Goal: Transaction & Acquisition: Purchase product/service

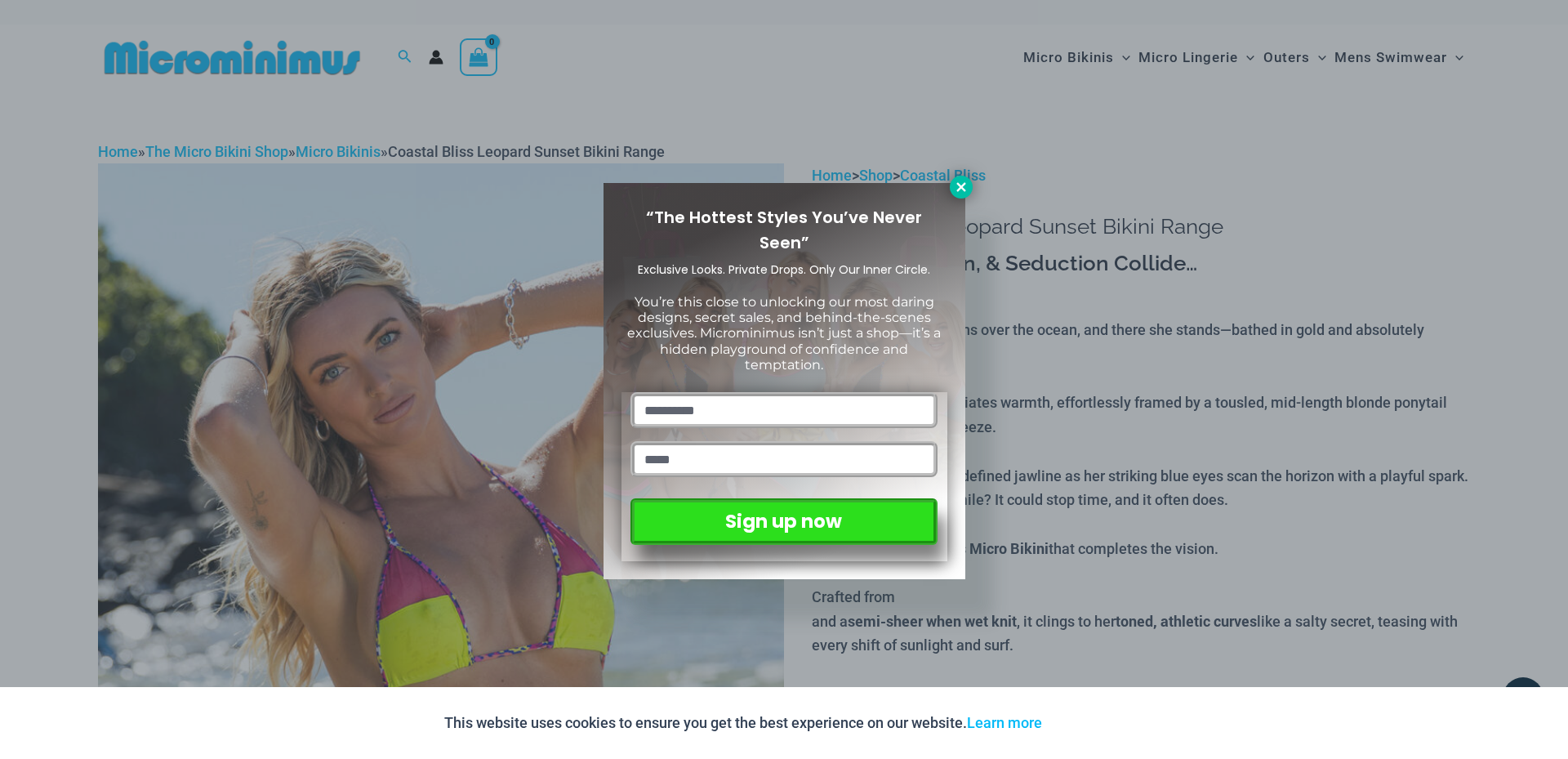
click at [962, 180] on icon at bounding box center [961, 186] width 14 height 14
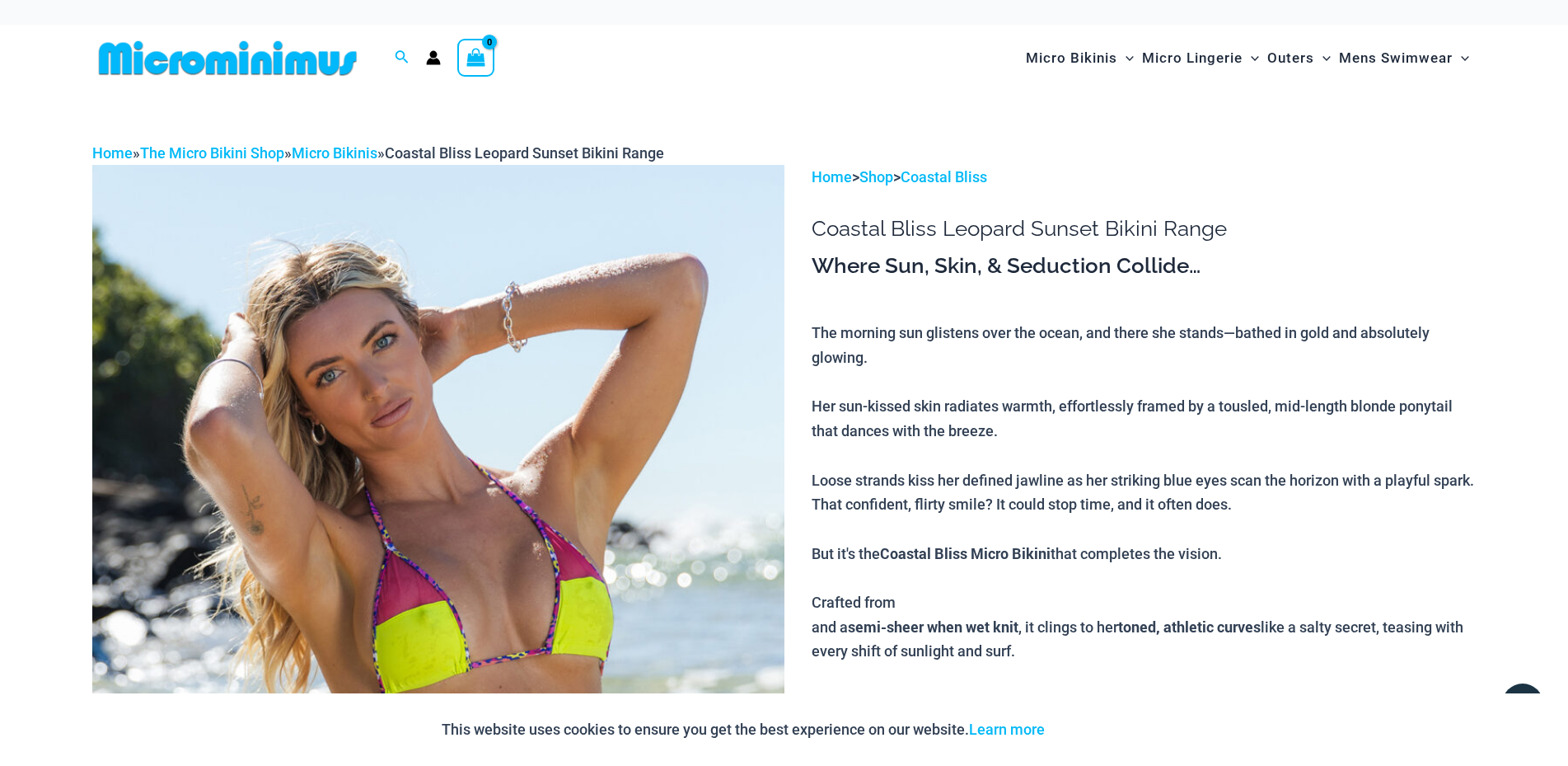
click at [375, 466] on img at bounding box center [439, 687] width 692 height 1045
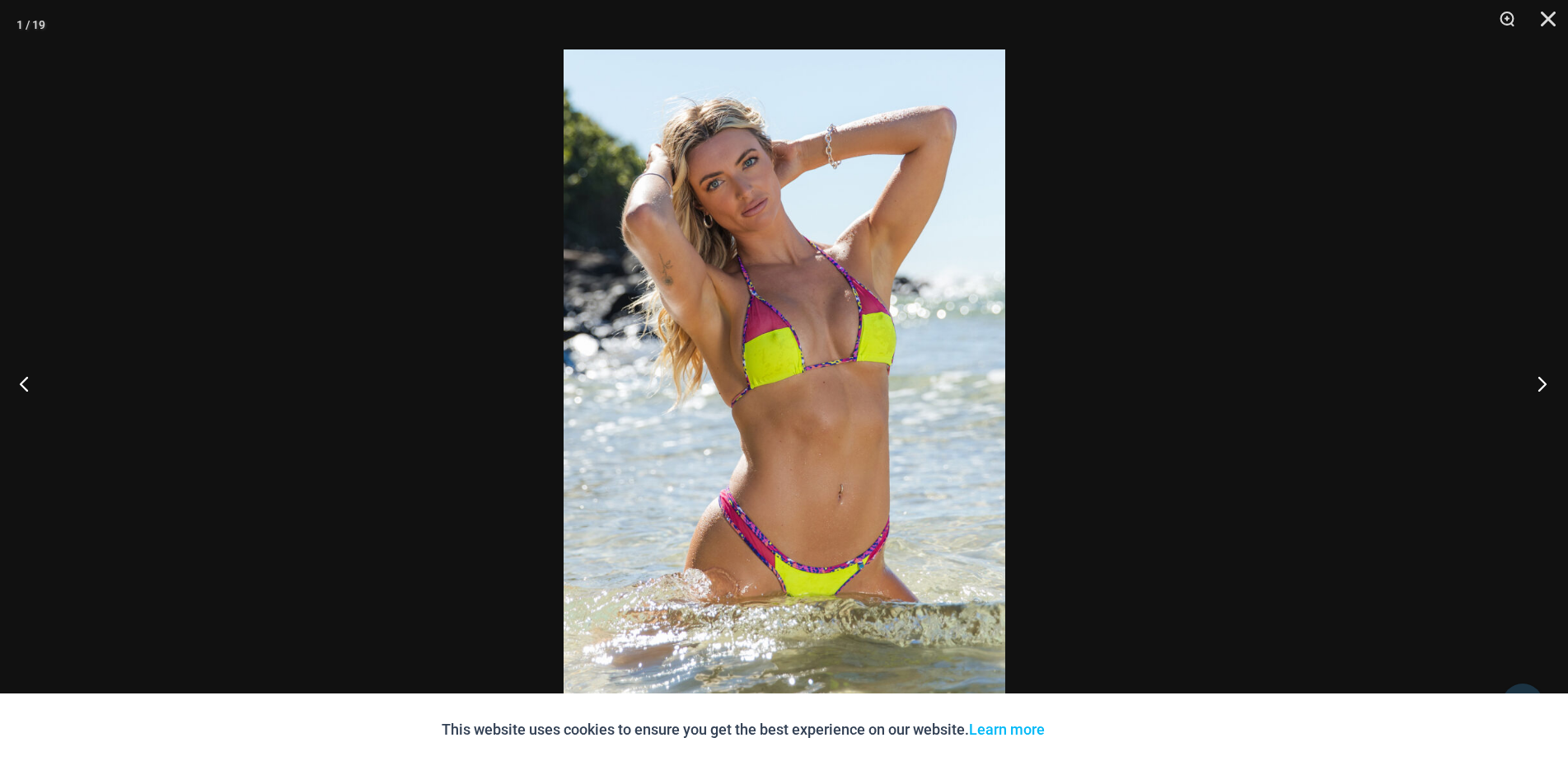
click at [1549, 372] on button "Next" at bounding box center [1537, 383] width 61 height 83
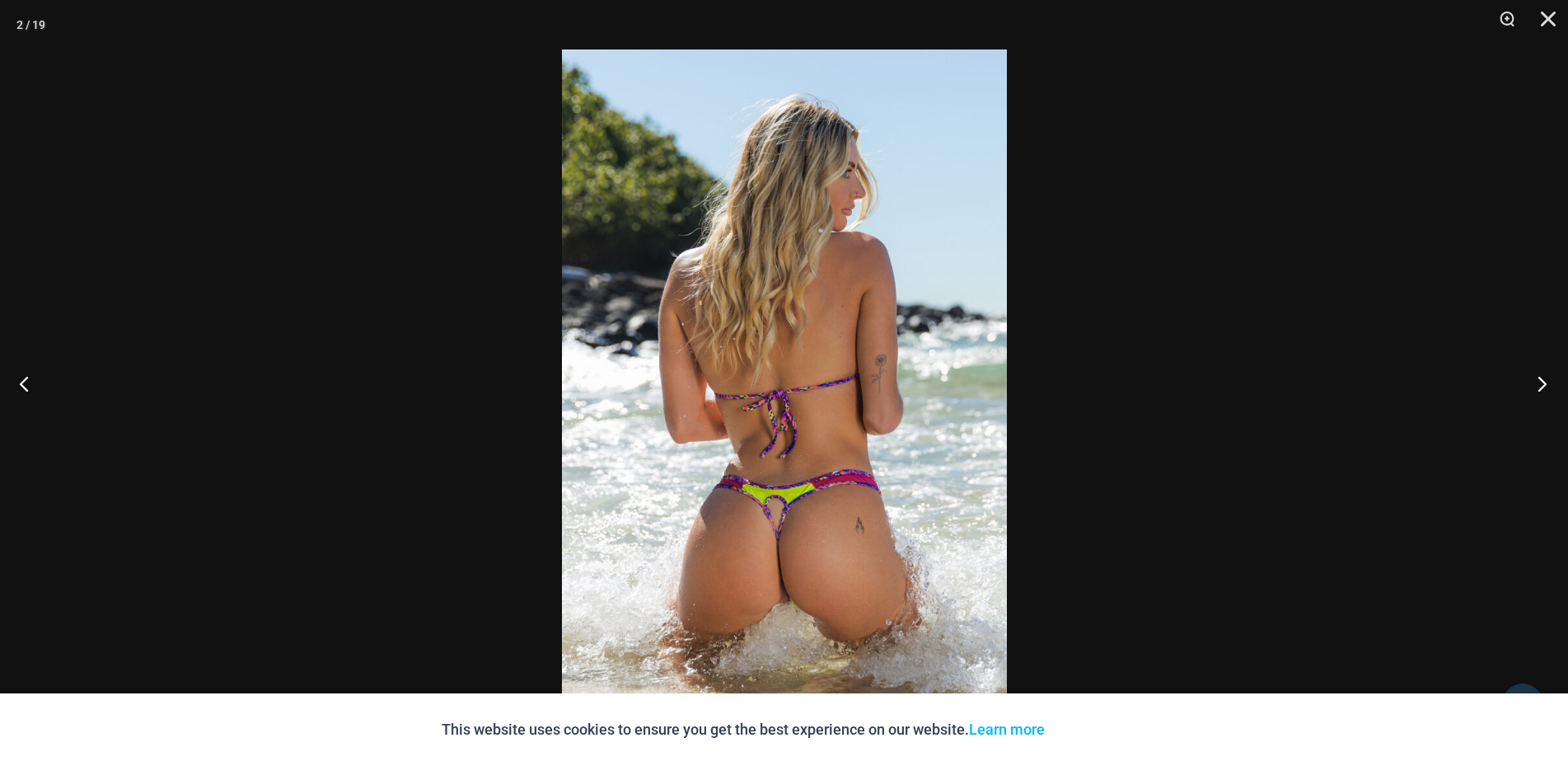
click at [1549, 372] on button "Next" at bounding box center [1537, 383] width 61 height 83
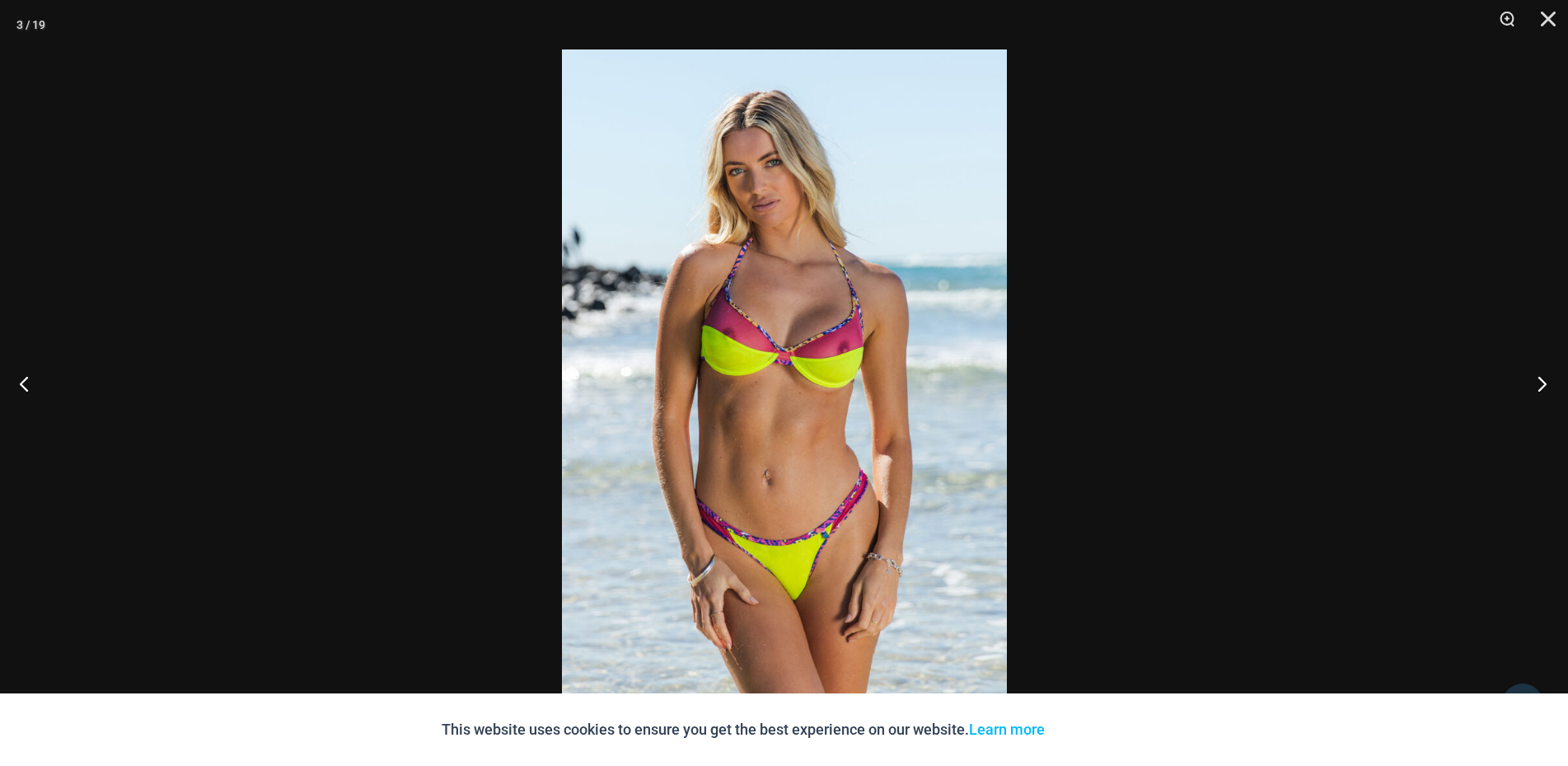
click at [1548, 379] on button "Next" at bounding box center [1537, 383] width 61 height 83
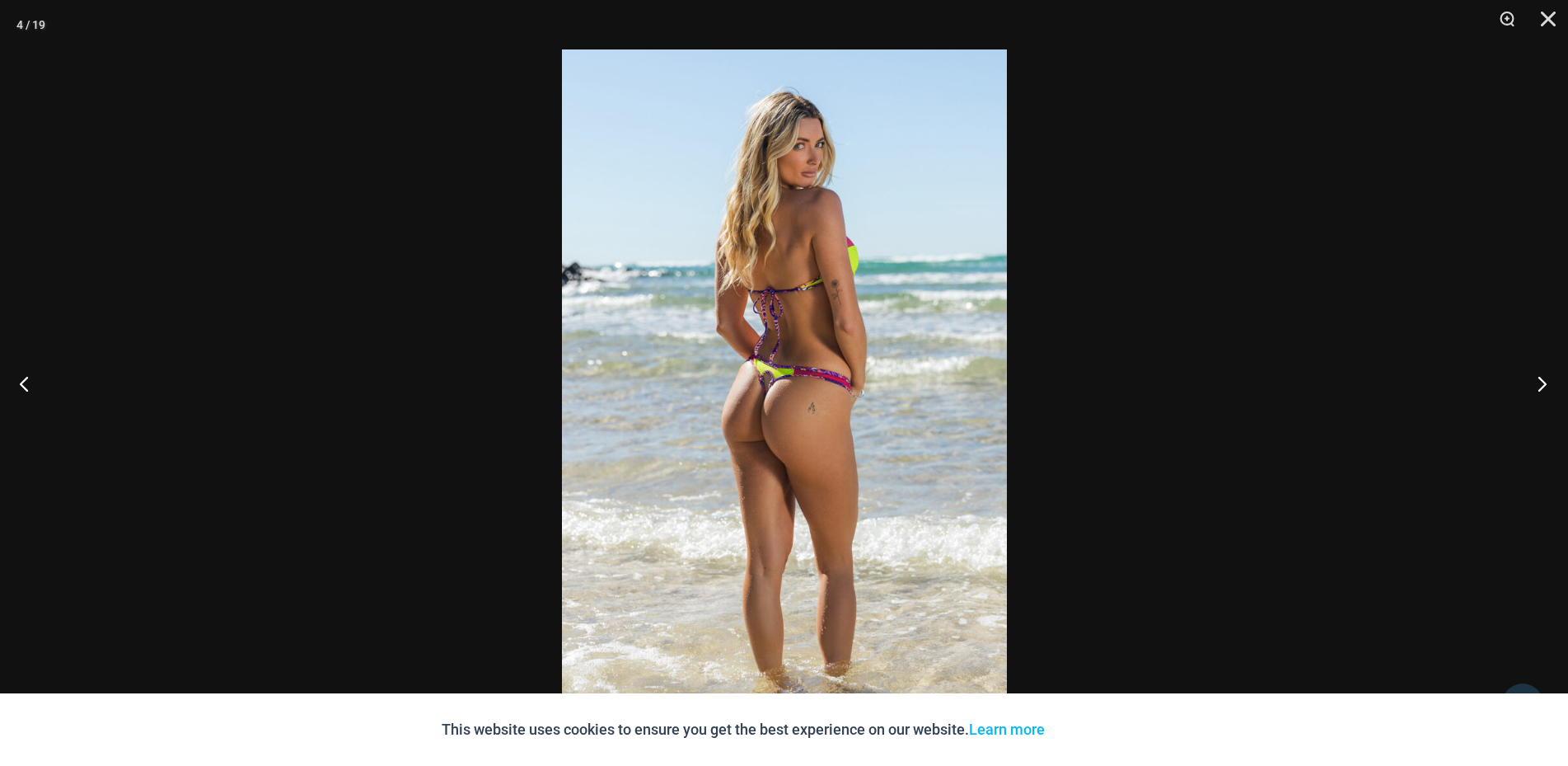
click at [1548, 378] on button "Next" at bounding box center [1537, 383] width 61 height 83
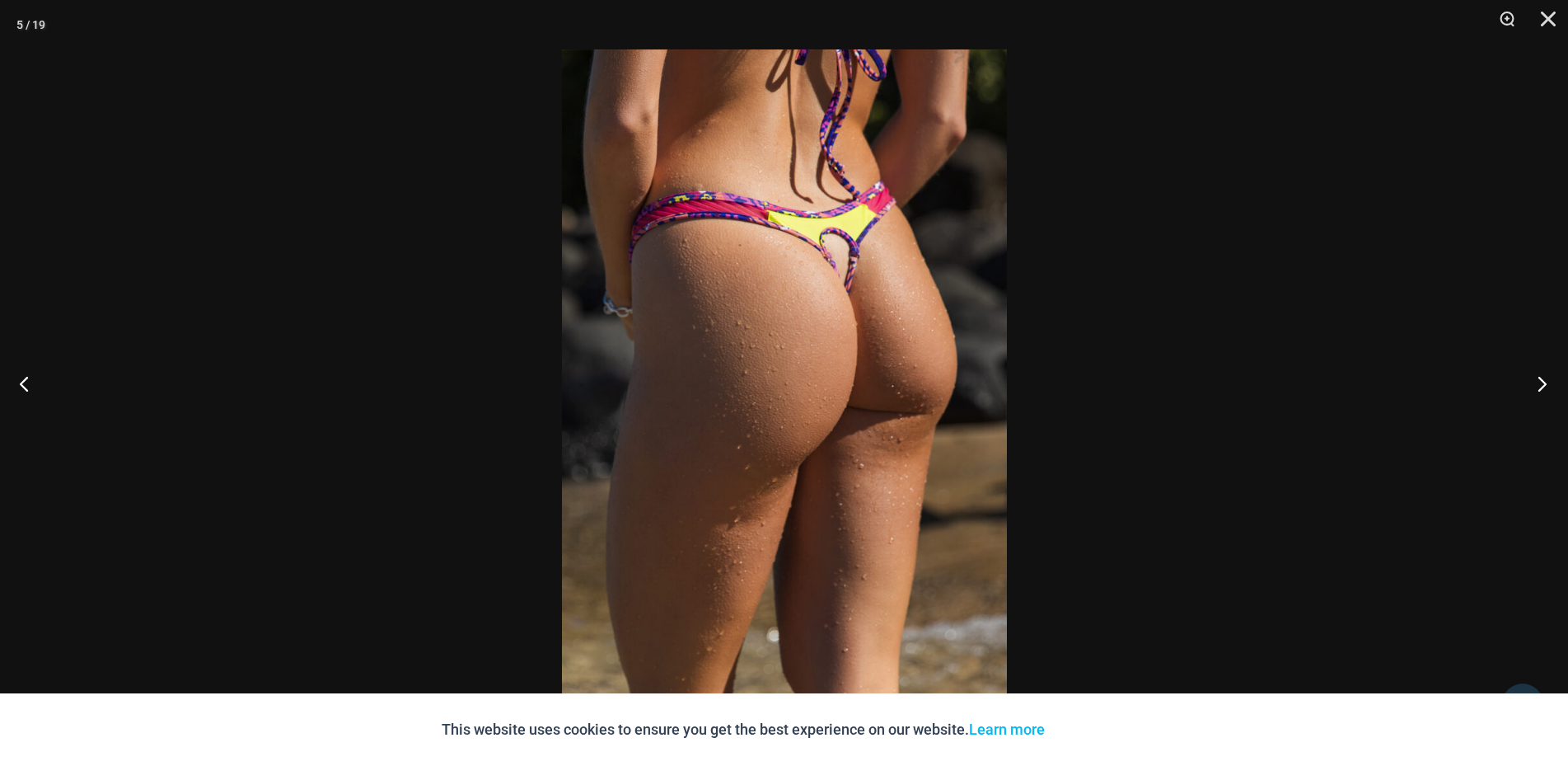
click at [1548, 378] on button "Next" at bounding box center [1537, 383] width 61 height 83
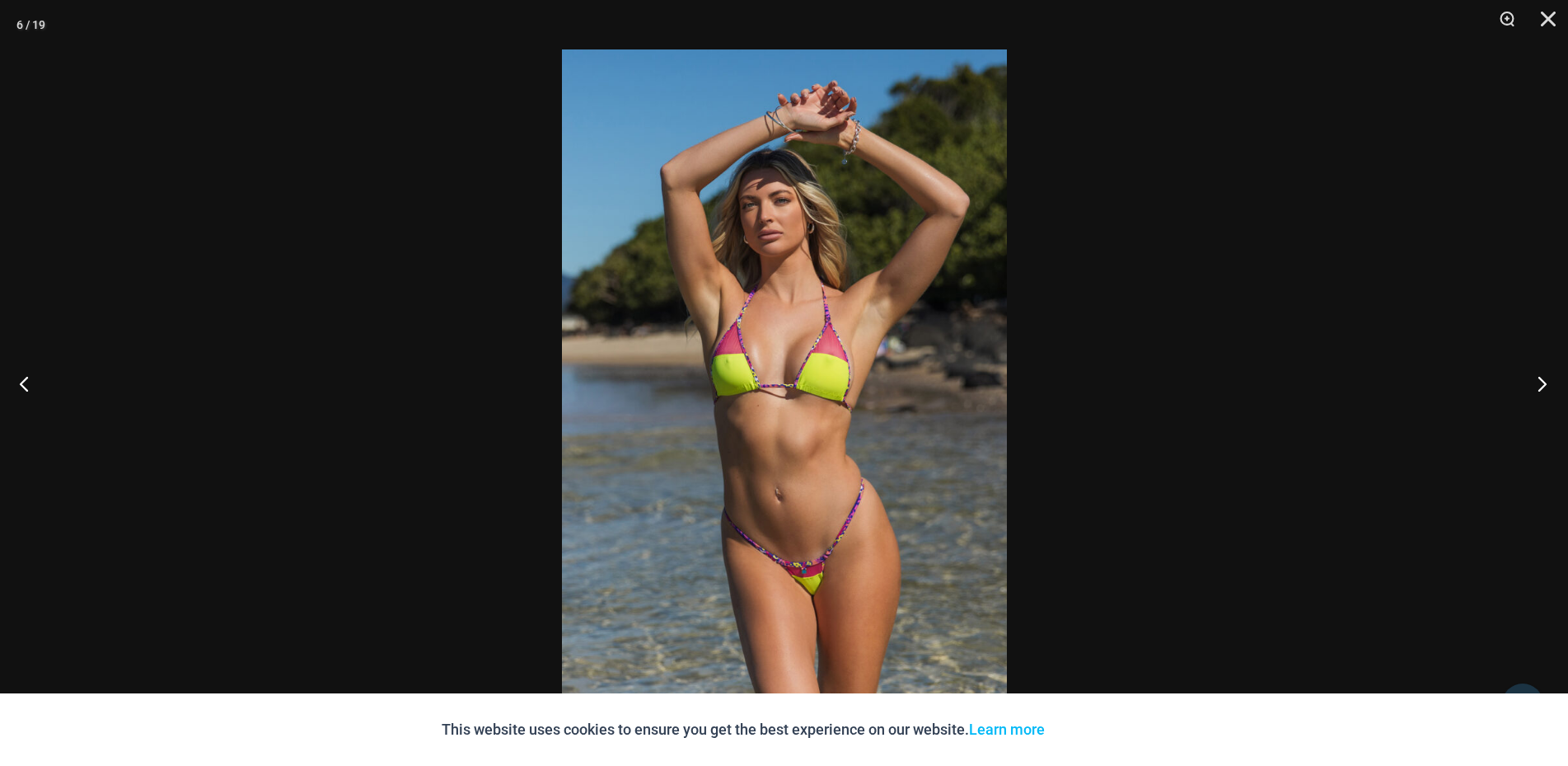
click at [1548, 378] on button "Next" at bounding box center [1537, 383] width 61 height 83
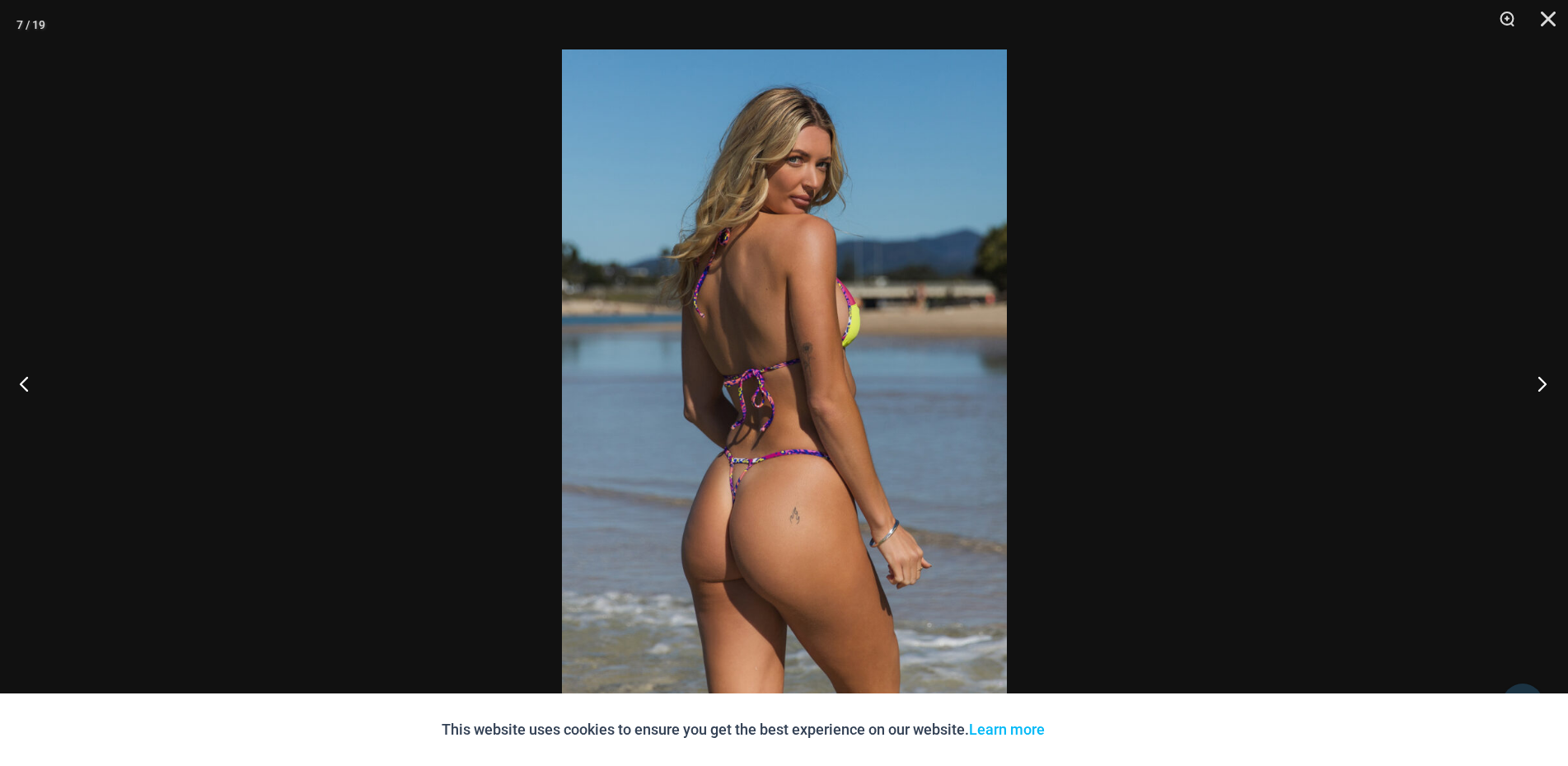
click at [1548, 378] on button "Next" at bounding box center [1537, 383] width 61 height 83
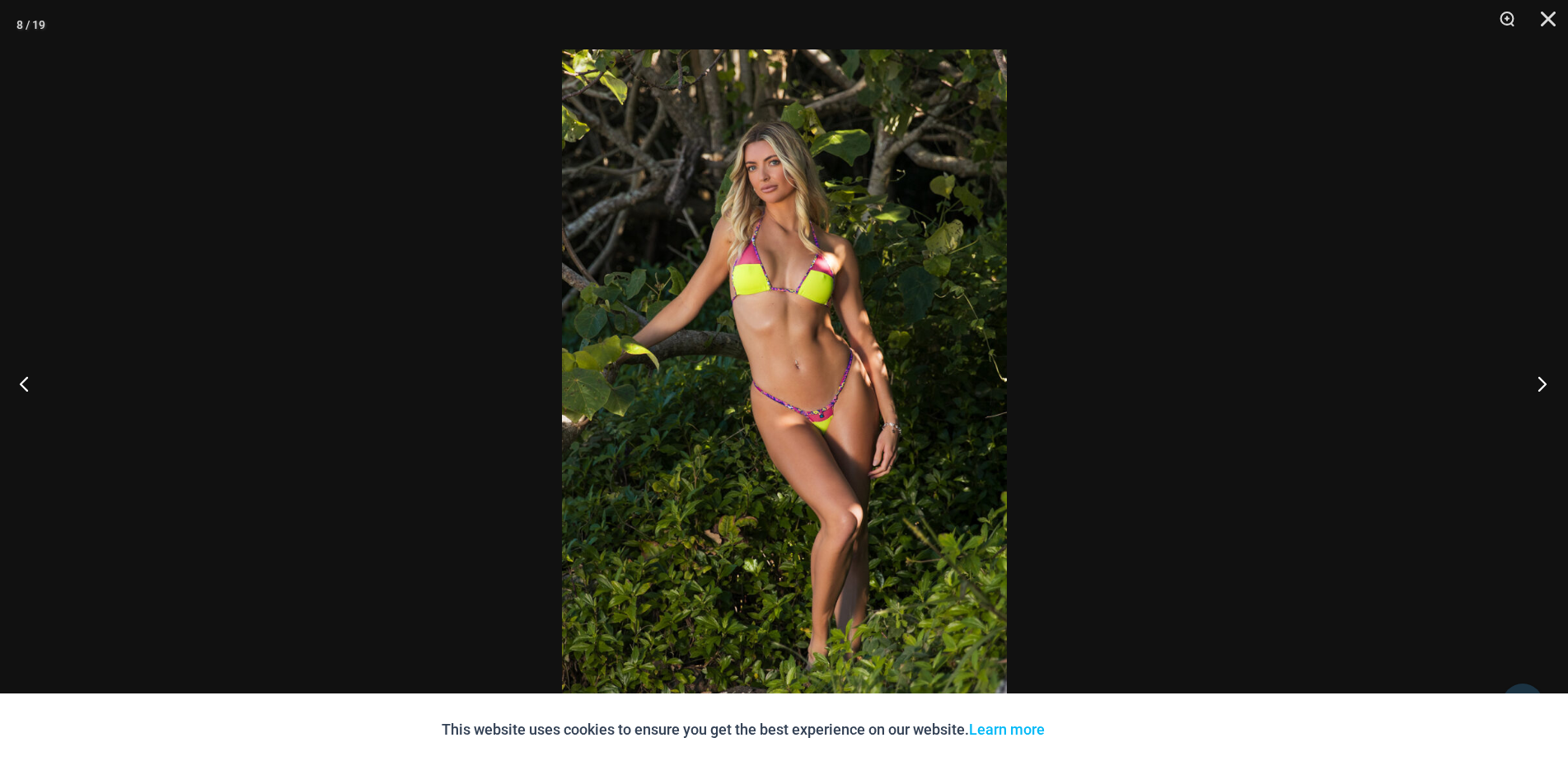
click at [1548, 378] on button "Next" at bounding box center [1537, 383] width 61 height 83
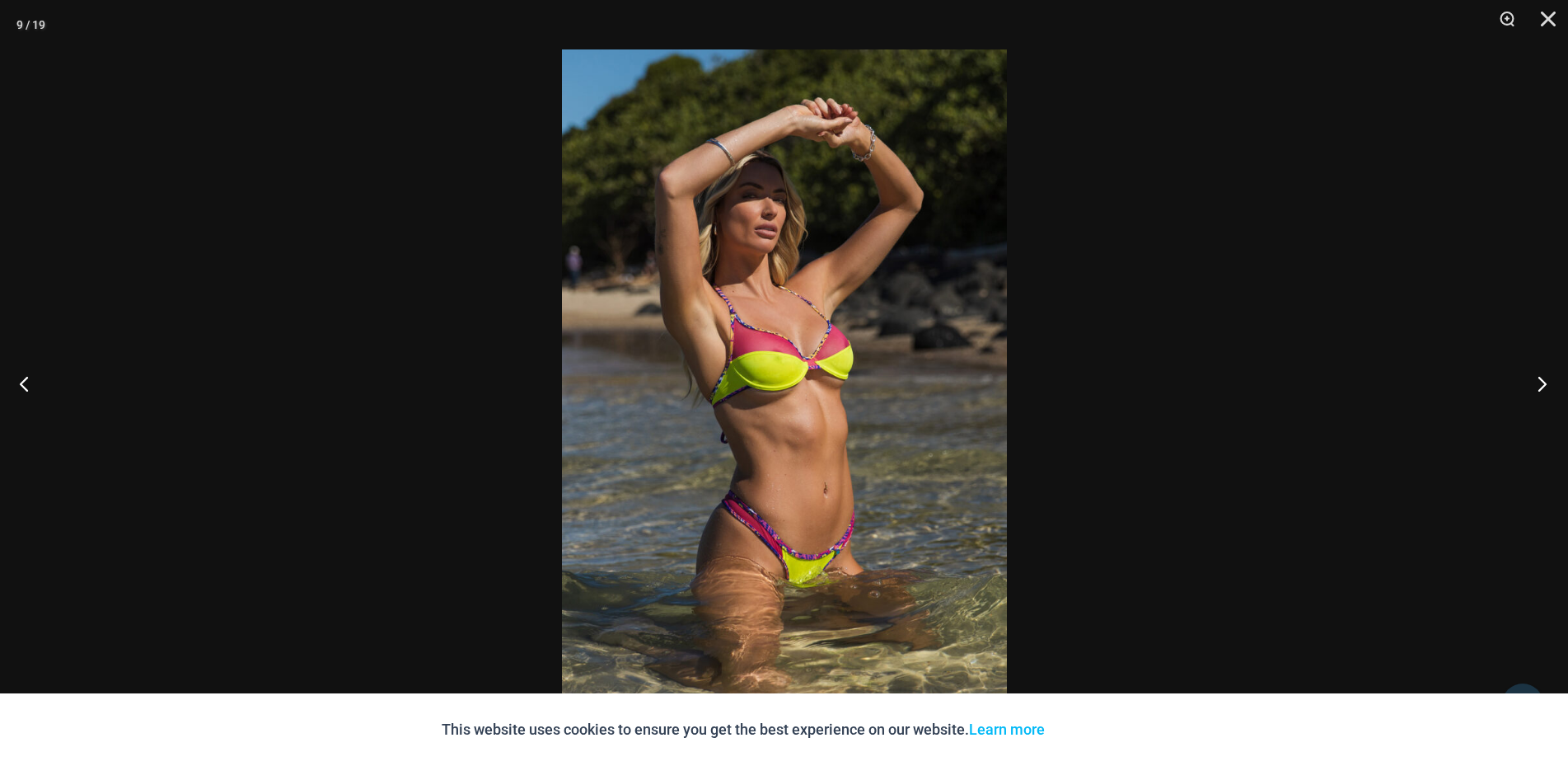
click at [1548, 378] on button "Next" at bounding box center [1537, 383] width 61 height 83
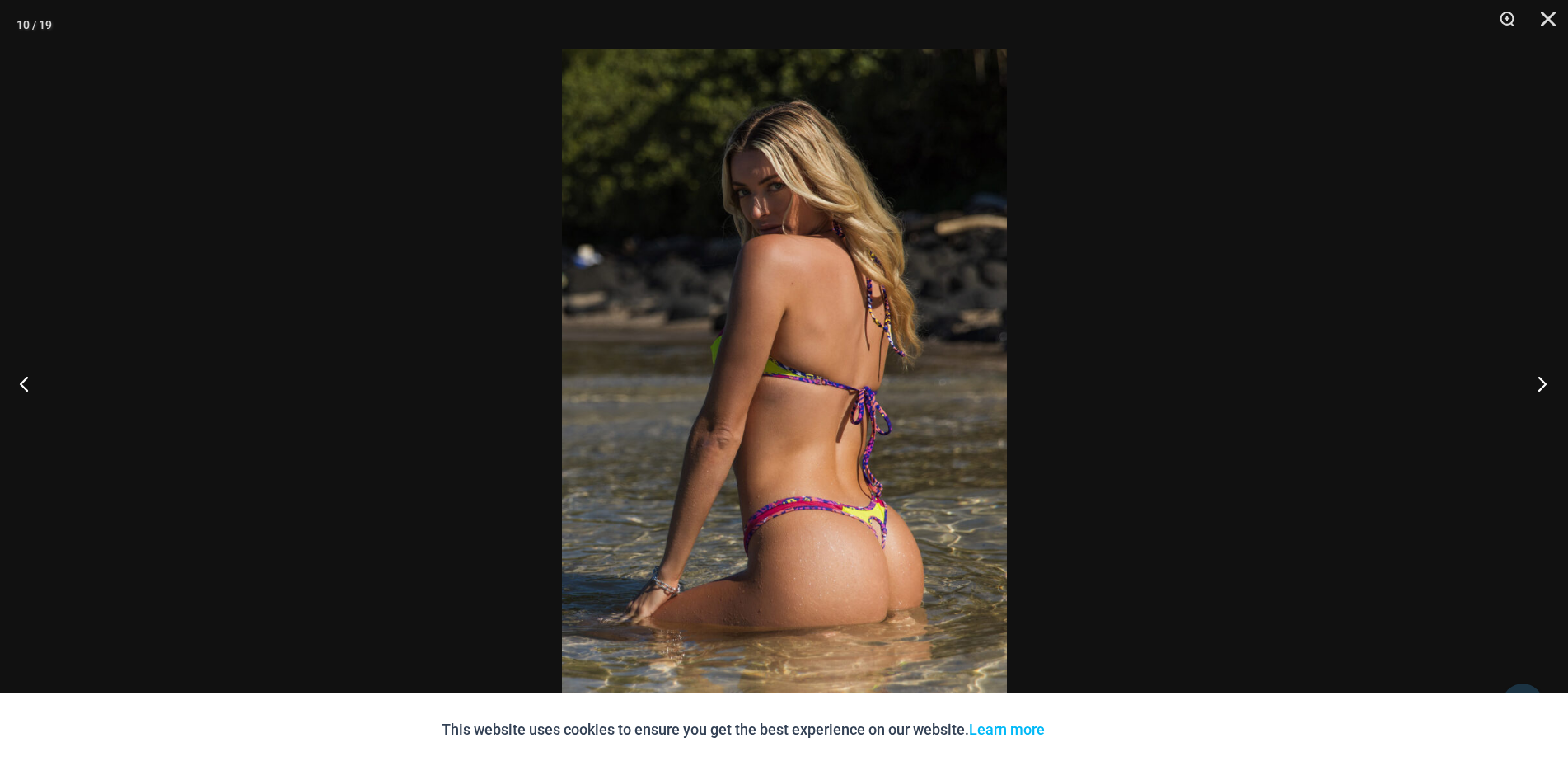
click at [1548, 377] on button "Next" at bounding box center [1537, 383] width 61 height 83
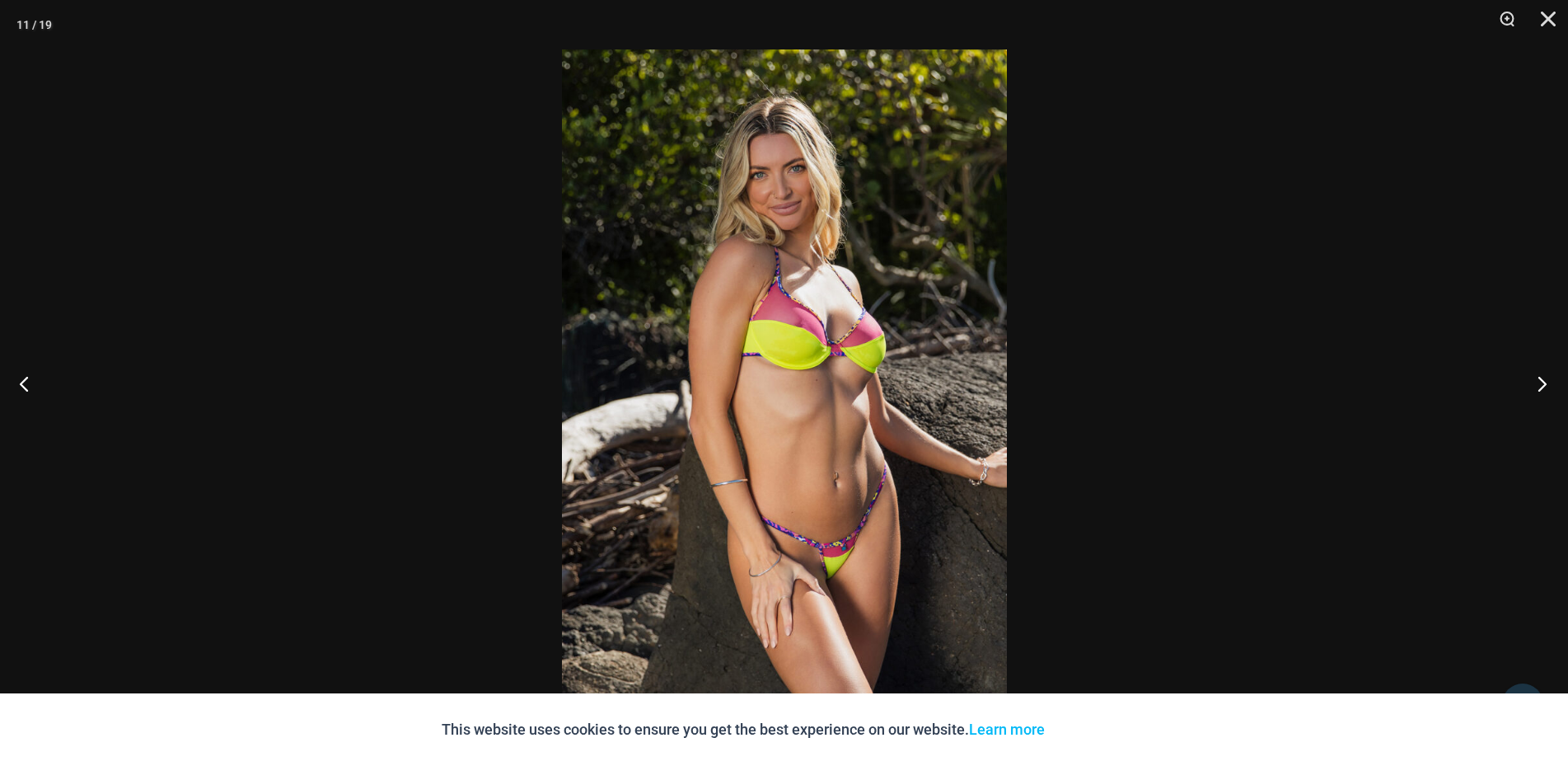
click at [1548, 377] on button "Next" at bounding box center [1537, 383] width 61 height 83
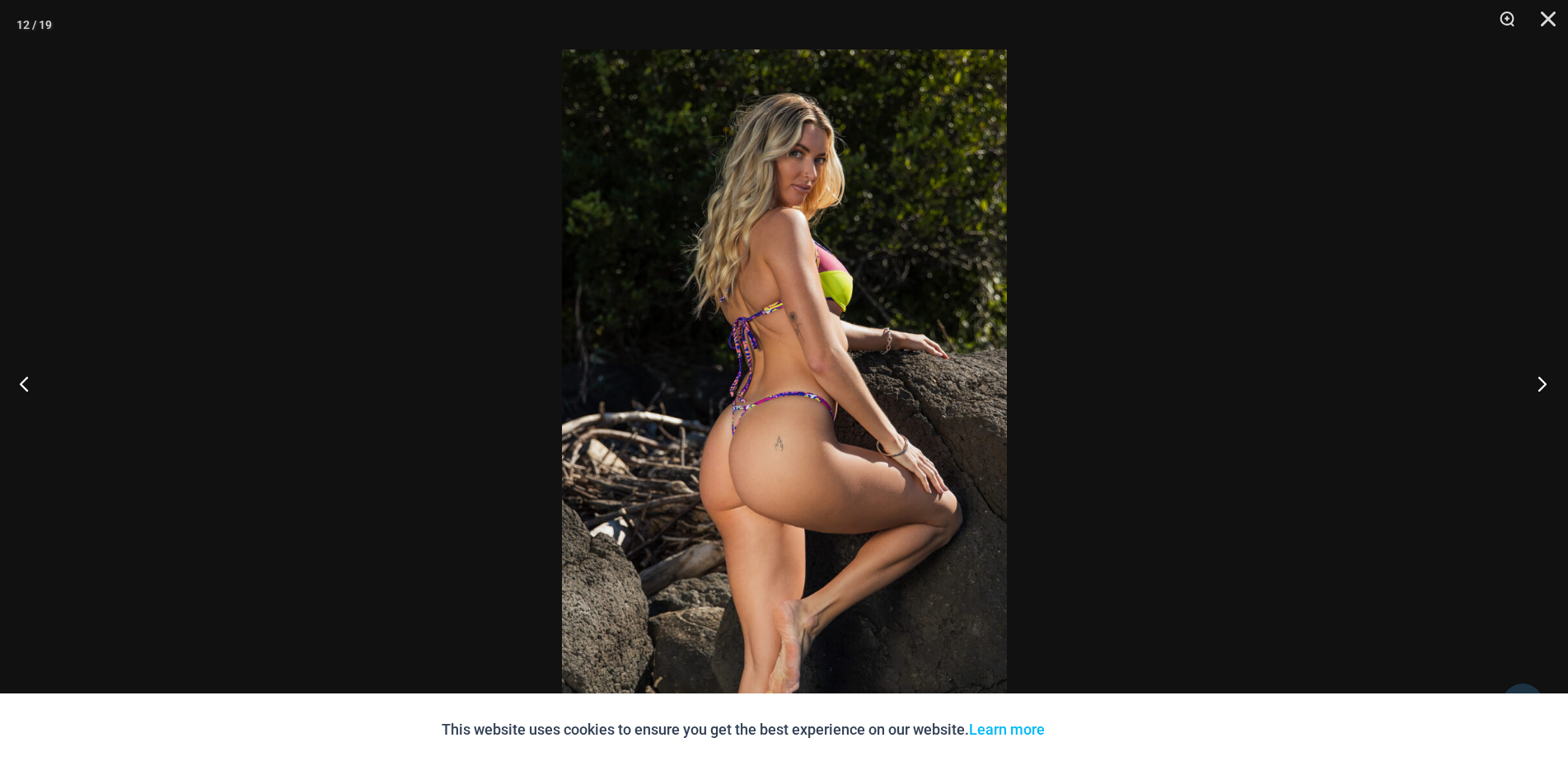
click at [1548, 378] on button "Next" at bounding box center [1537, 383] width 61 height 83
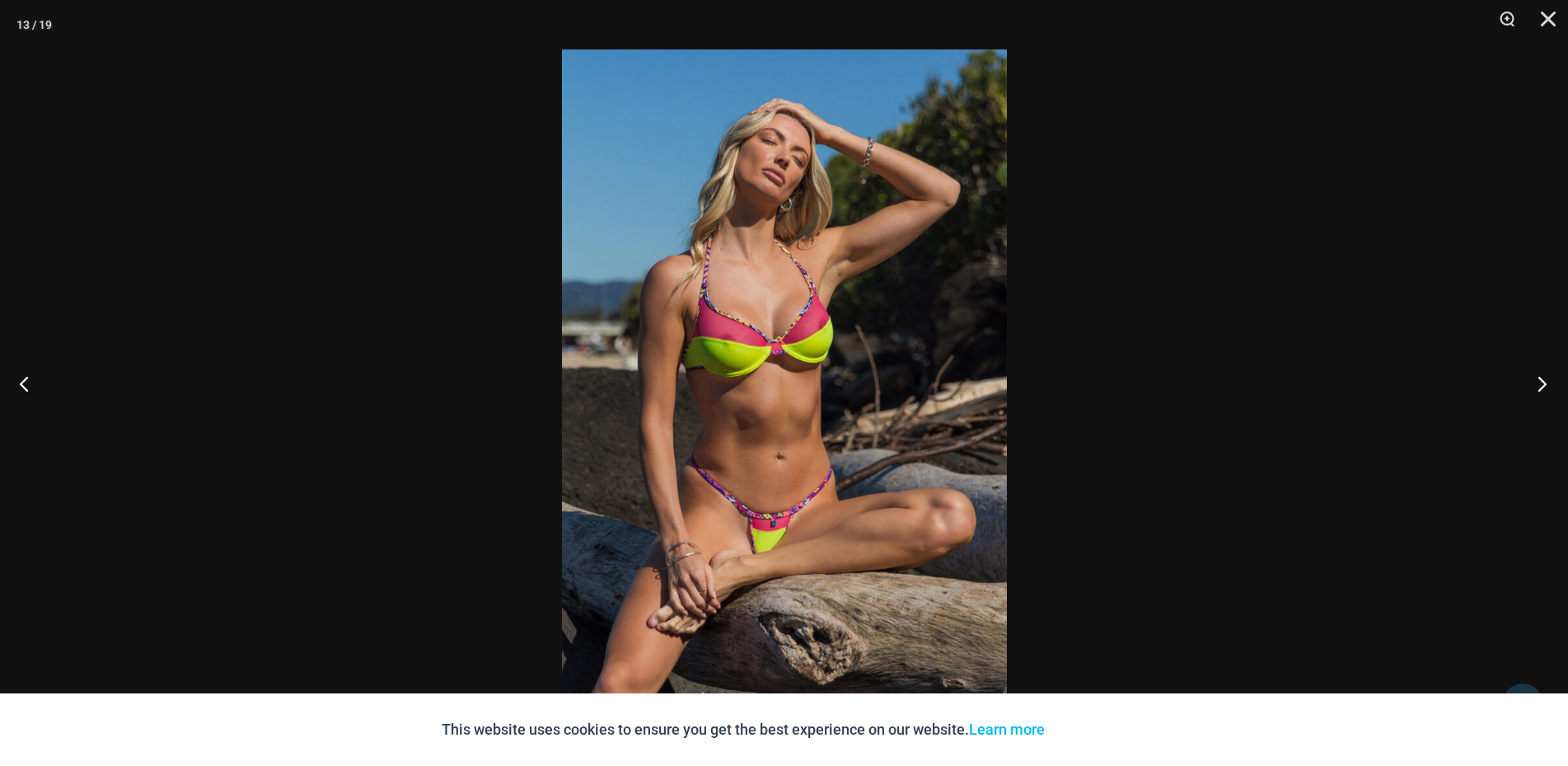
click at [1548, 378] on button "Next" at bounding box center [1537, 383] width 61 height 83
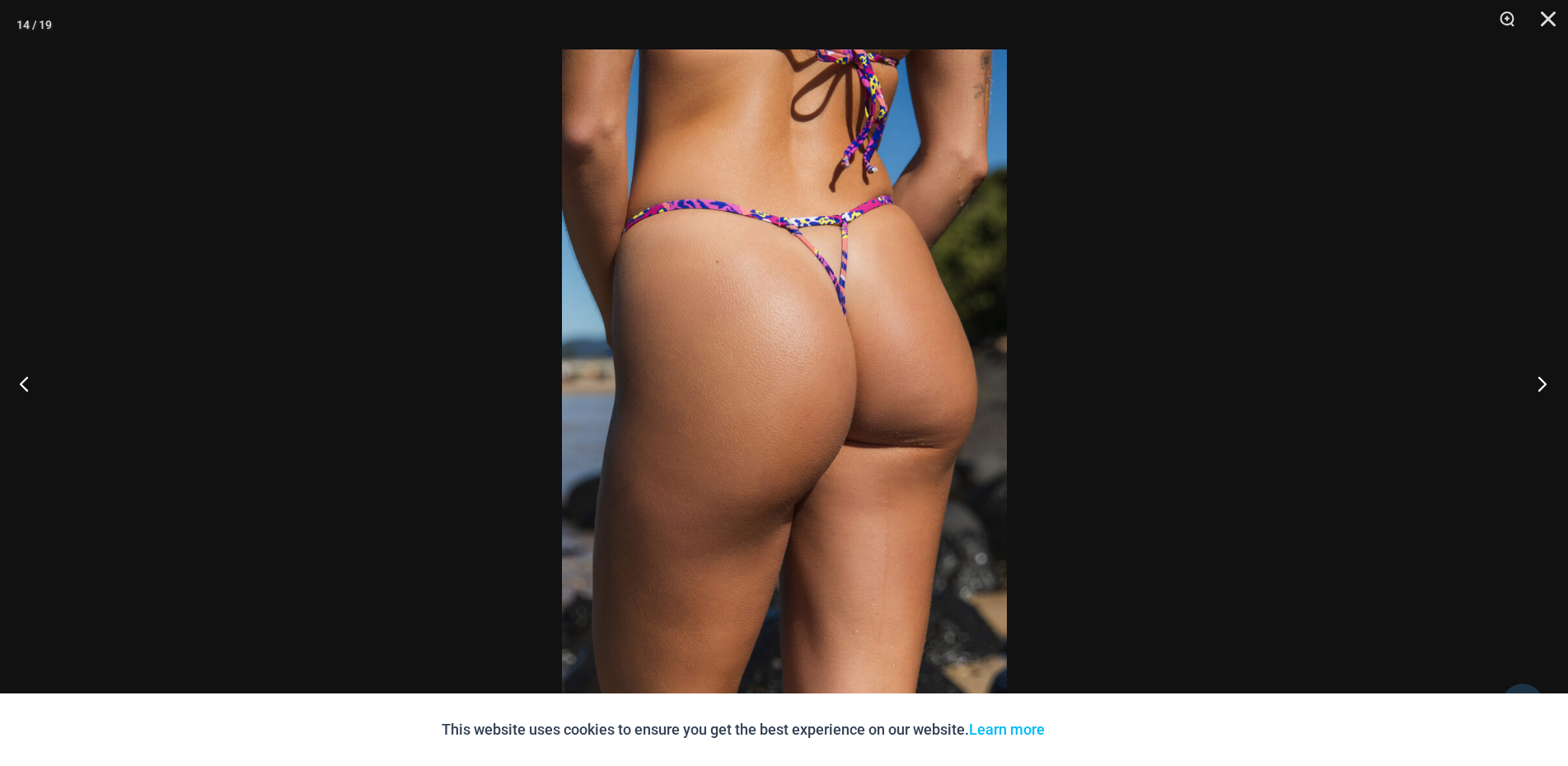
click at [1548, 378] on button "Next" at bounding box center [1537, 383] width 61 height 83
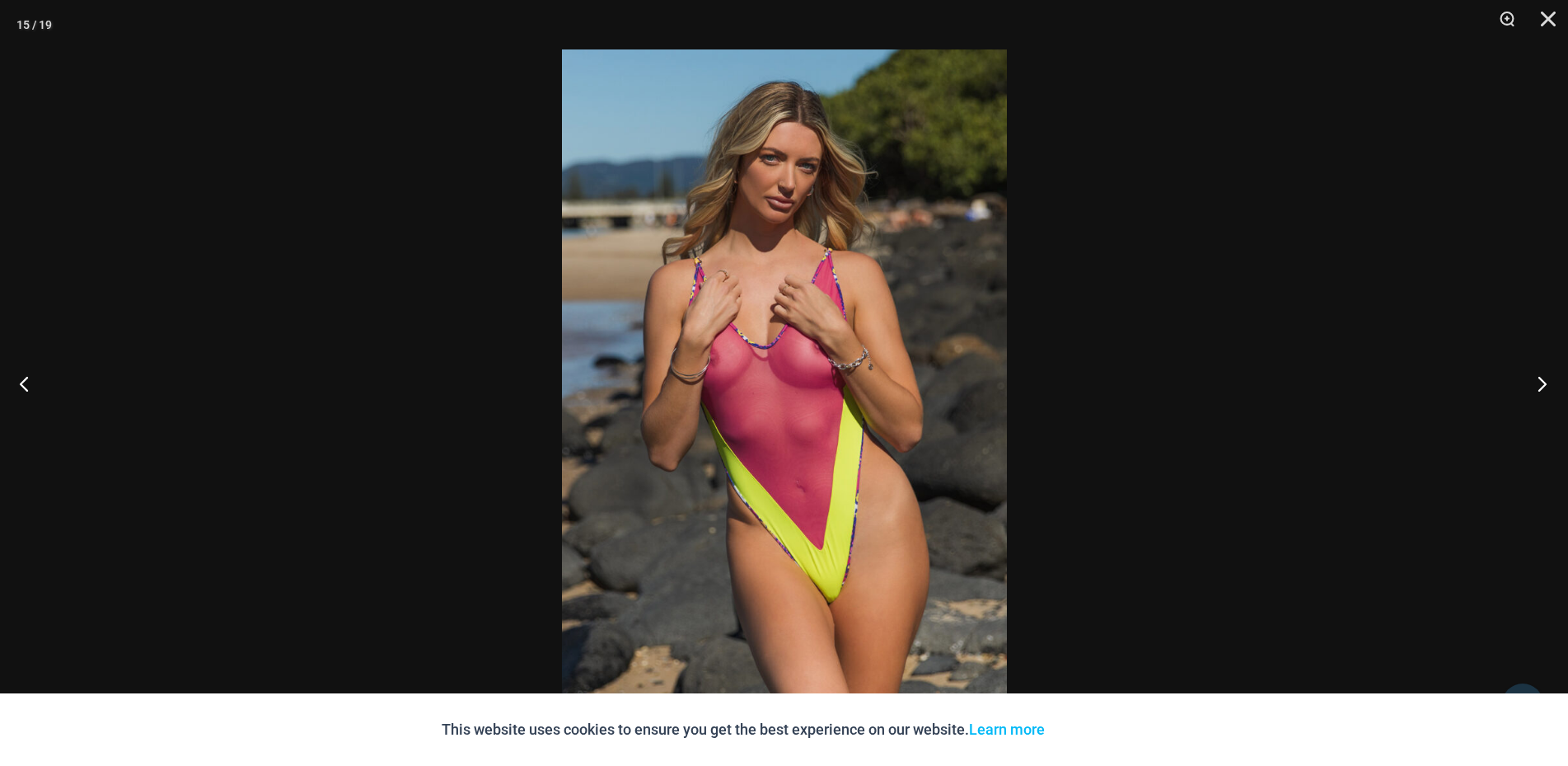
click at [1546, 383] on button "Next" at bounding box center [1537, 383] width 61 height 83
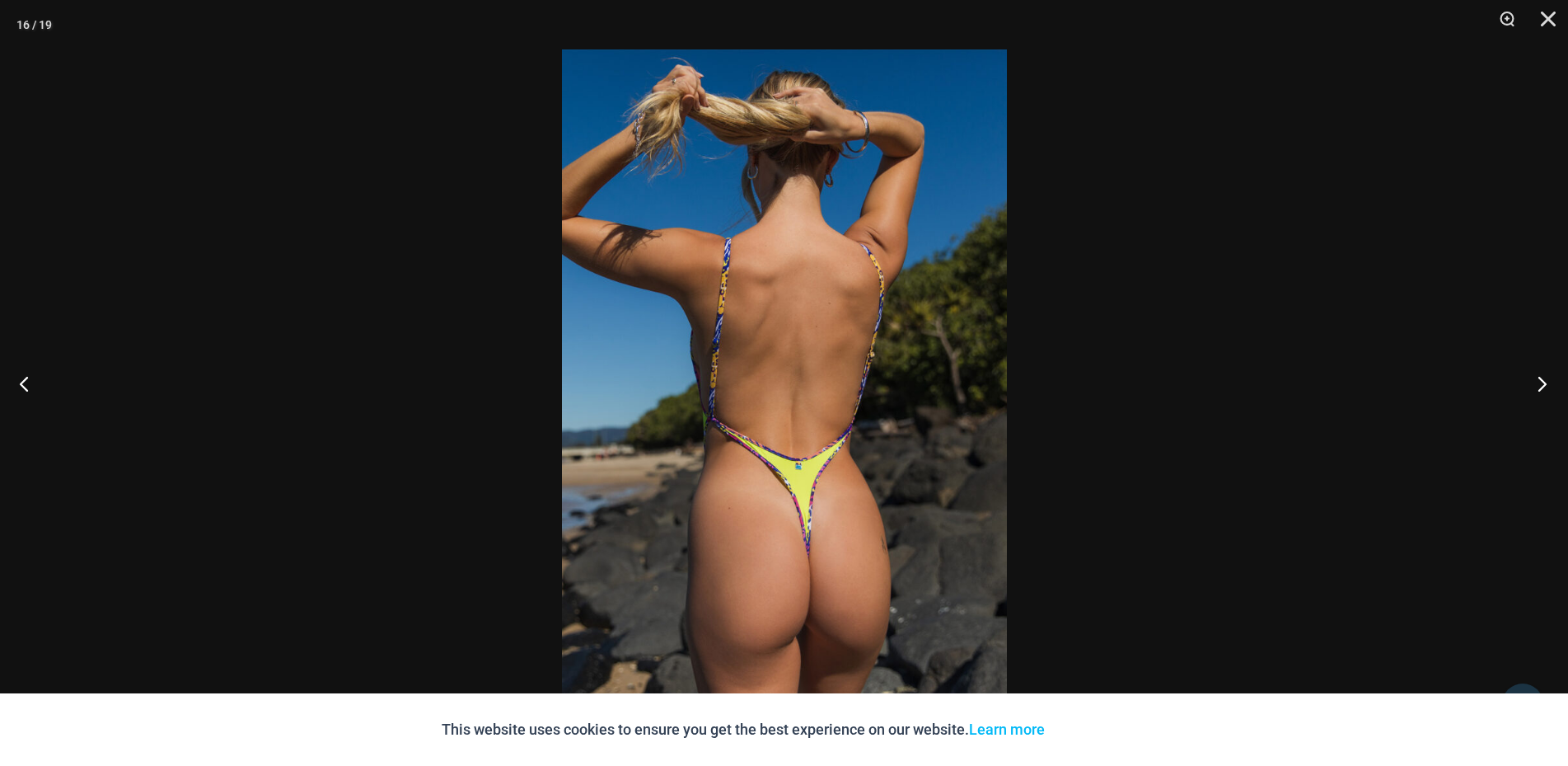
click at [1546, 384] on button "Next" at bounding box center [1537, 383] width 61 height 83
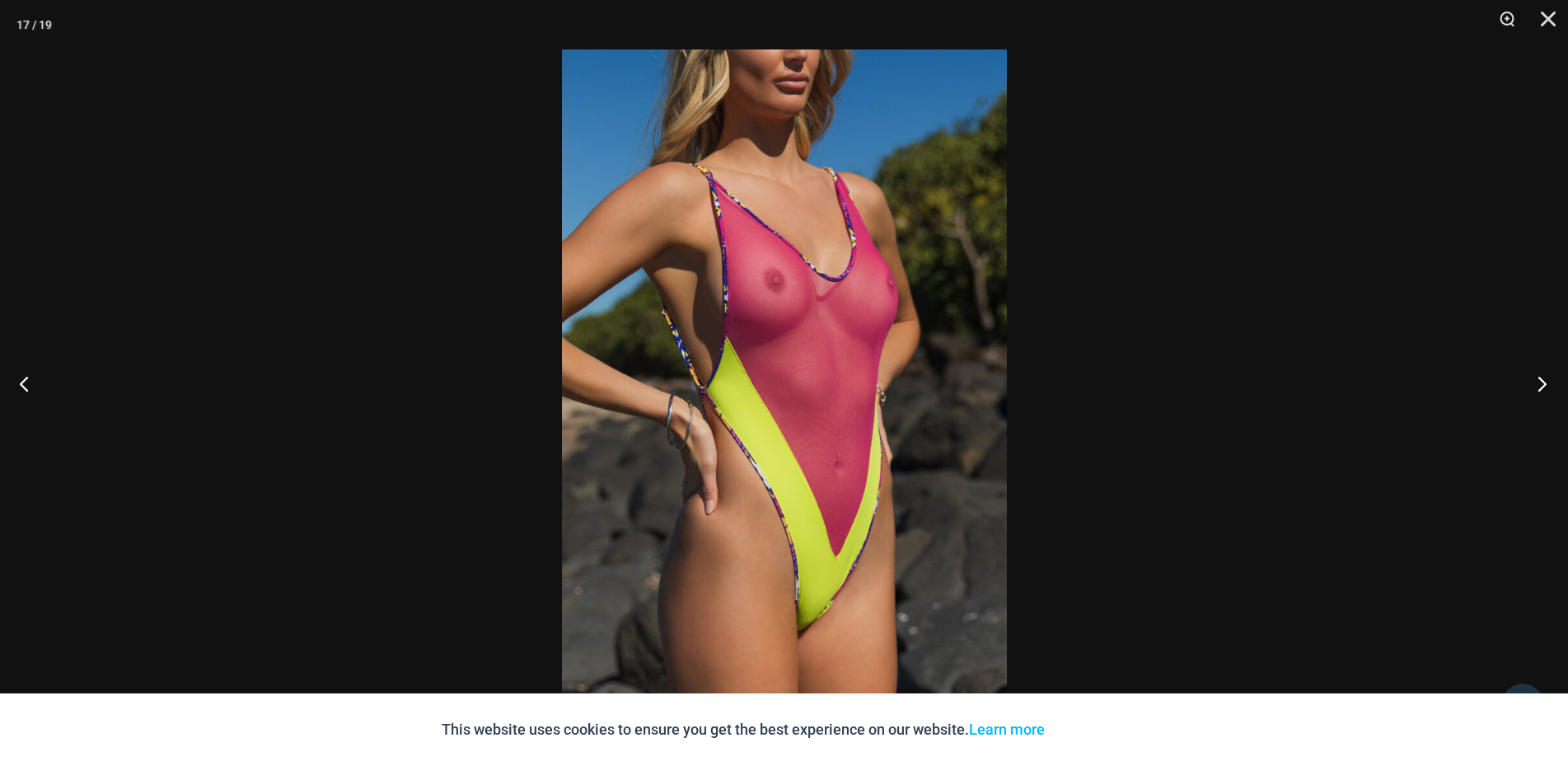
click at [1545, 381] on button "Next" at bounding box center [1537, 383] width 61 height 83
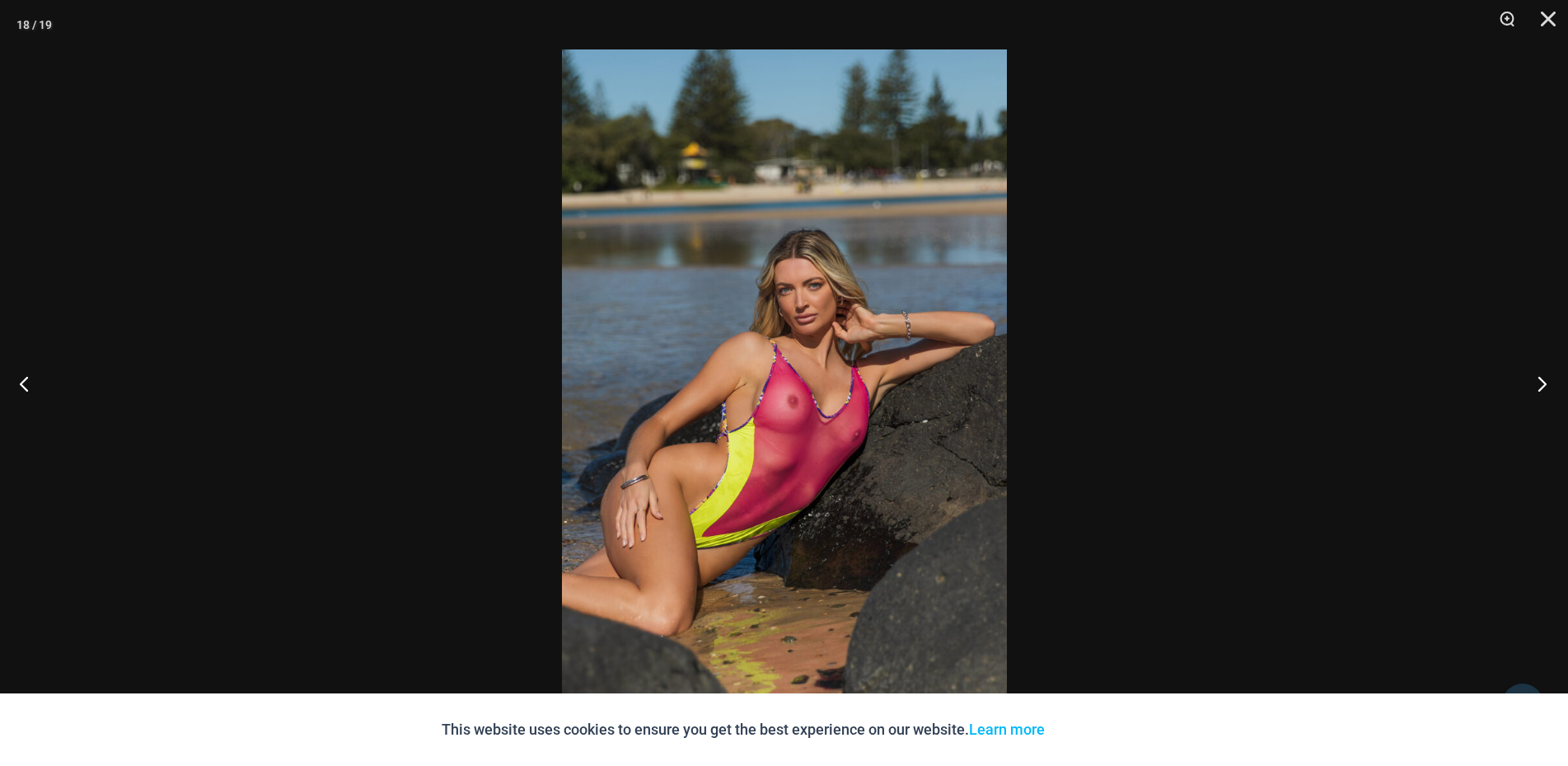
click at [1551, 396] on button "Next" at bounding box center [1537, 383] width 61 height 83
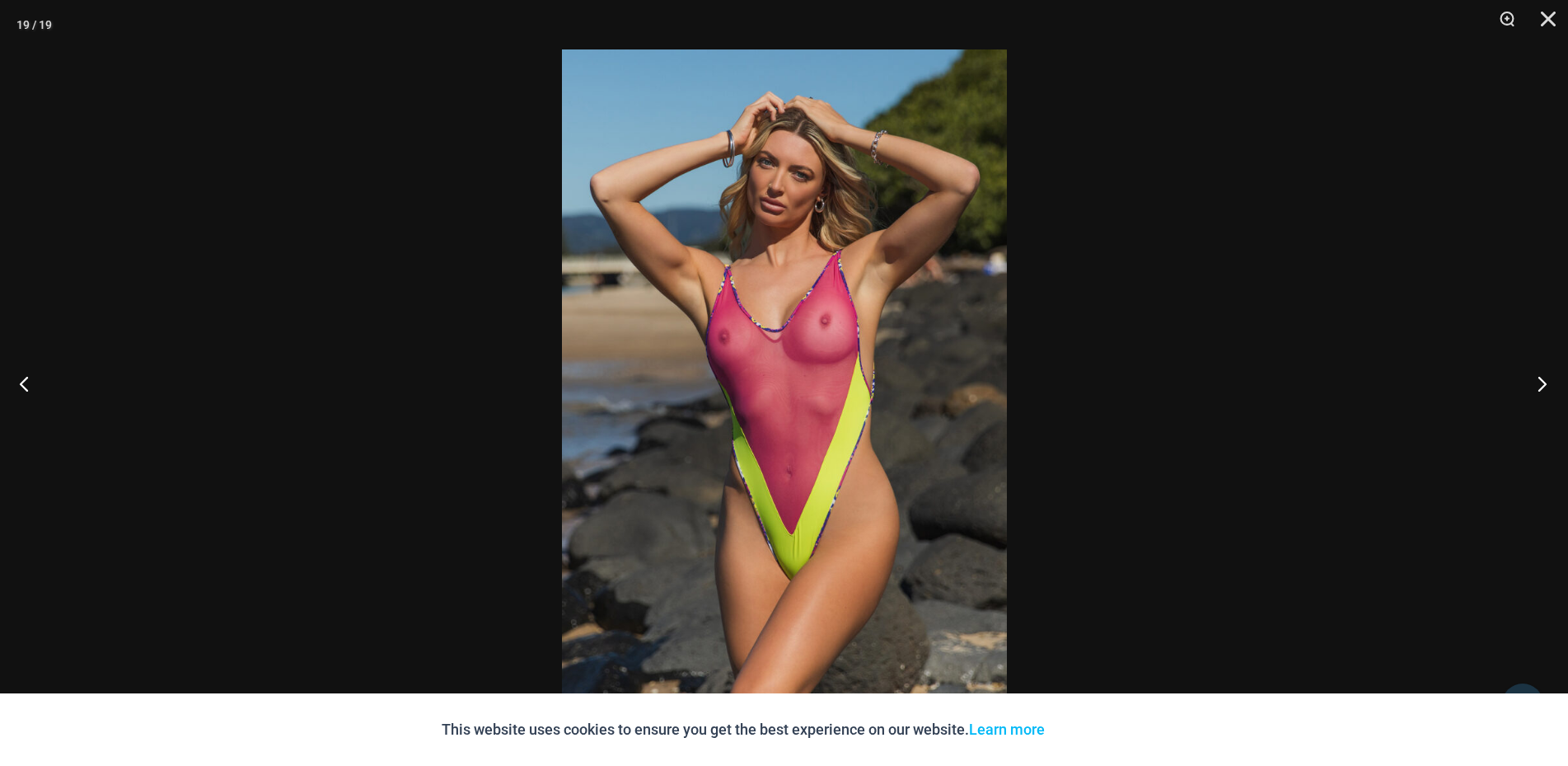
click at [1549, 413] on button "Next" at bounding box center [1537, 383] width 61 height 83
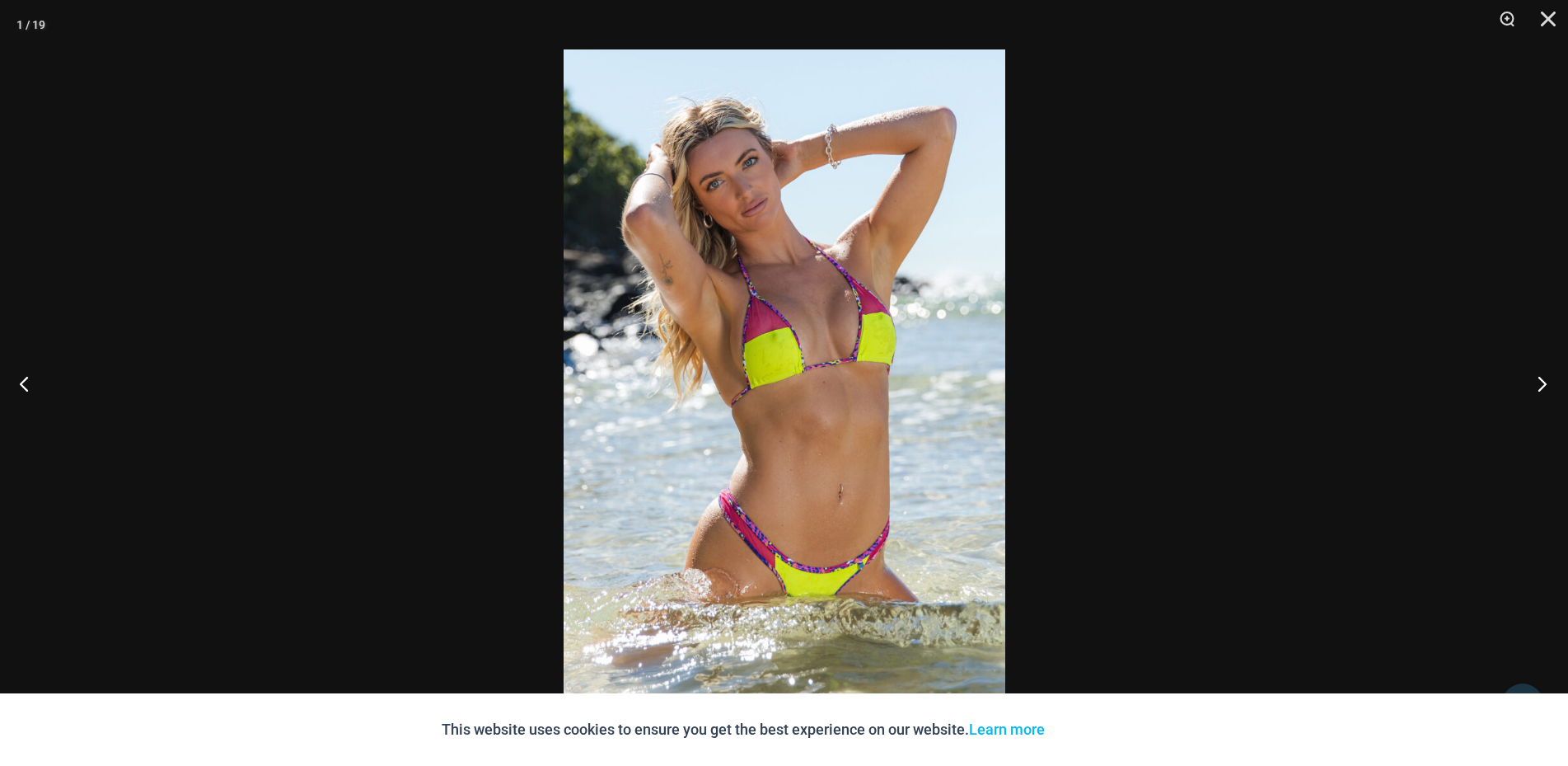
click at [1549, 414] on button "Next" at bounding box center [1537, 383] width 61 height 83
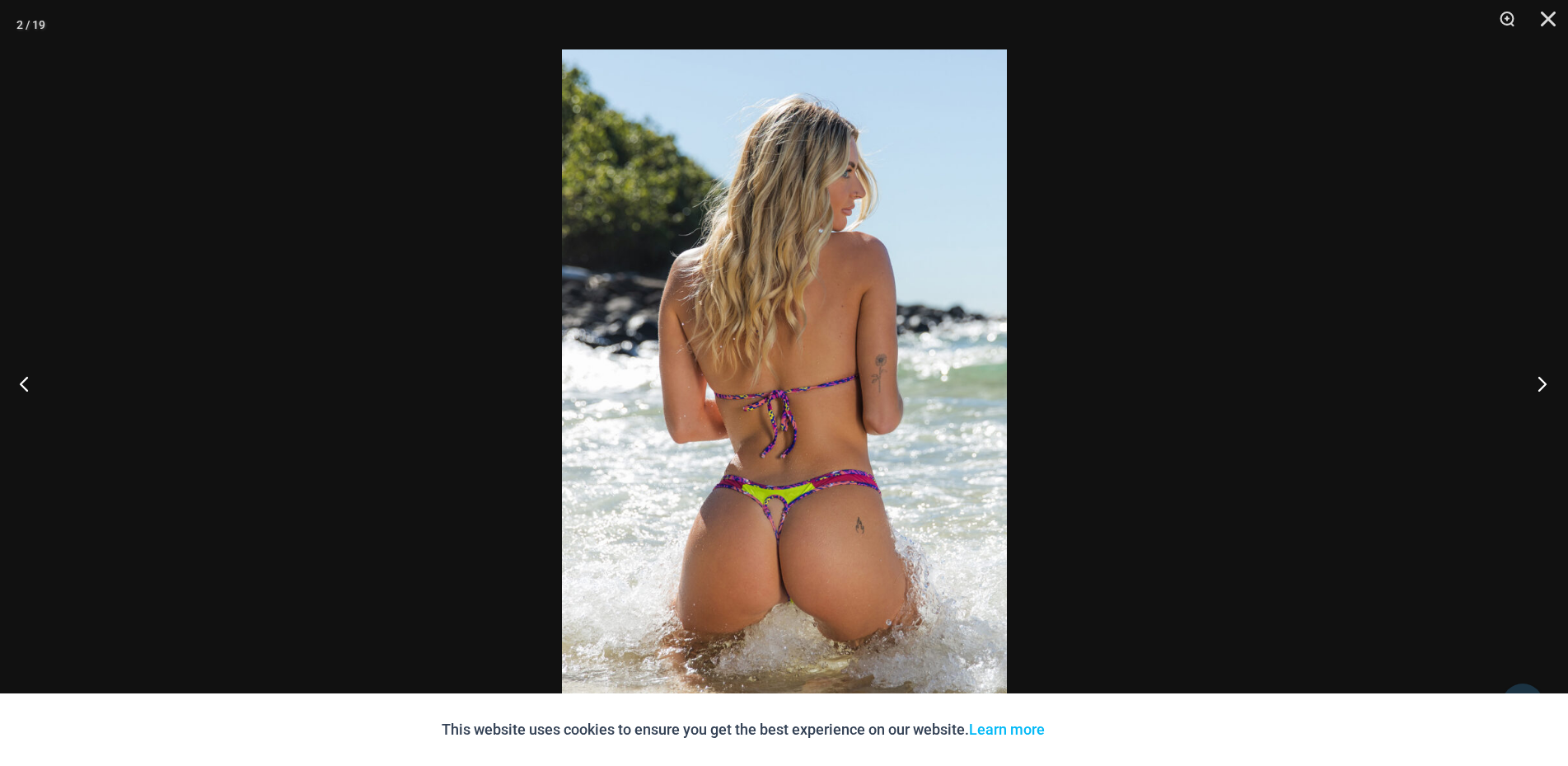
click at [1549, 413] on button "Next" at bounding box center [1537, 383] width 61 height 83
